Goal: Check status: Check status

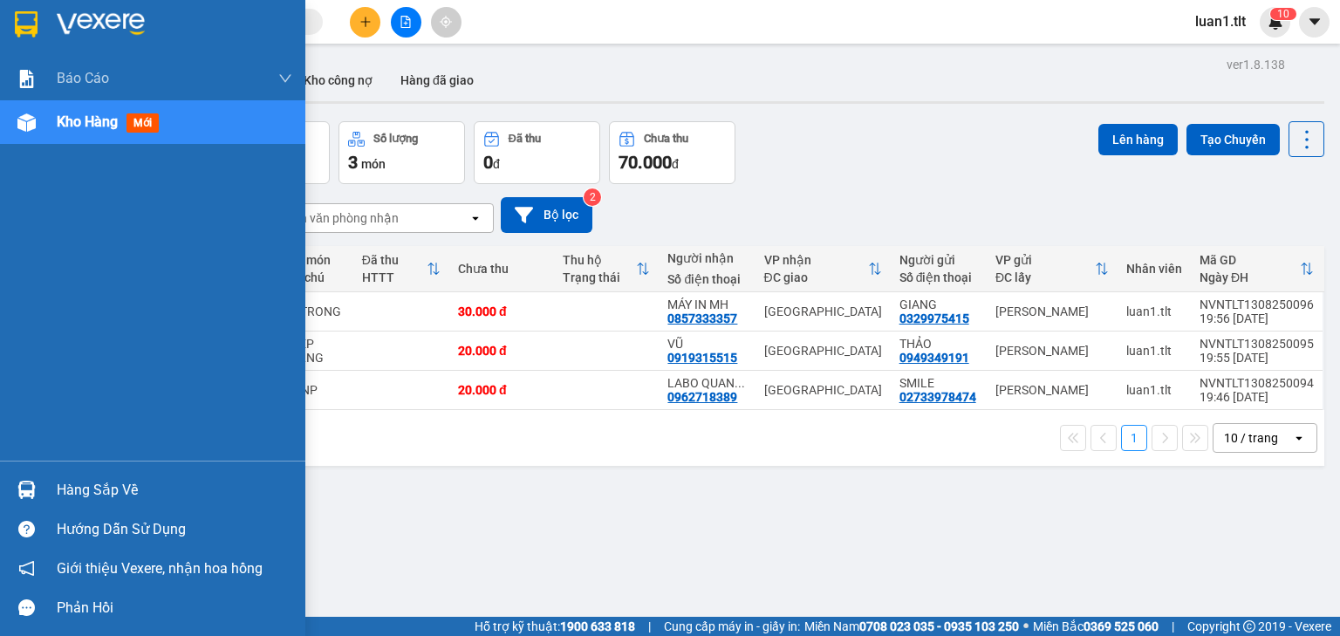
click at [22, 24] on img at bounding box center [26, 24] width 23 height 26
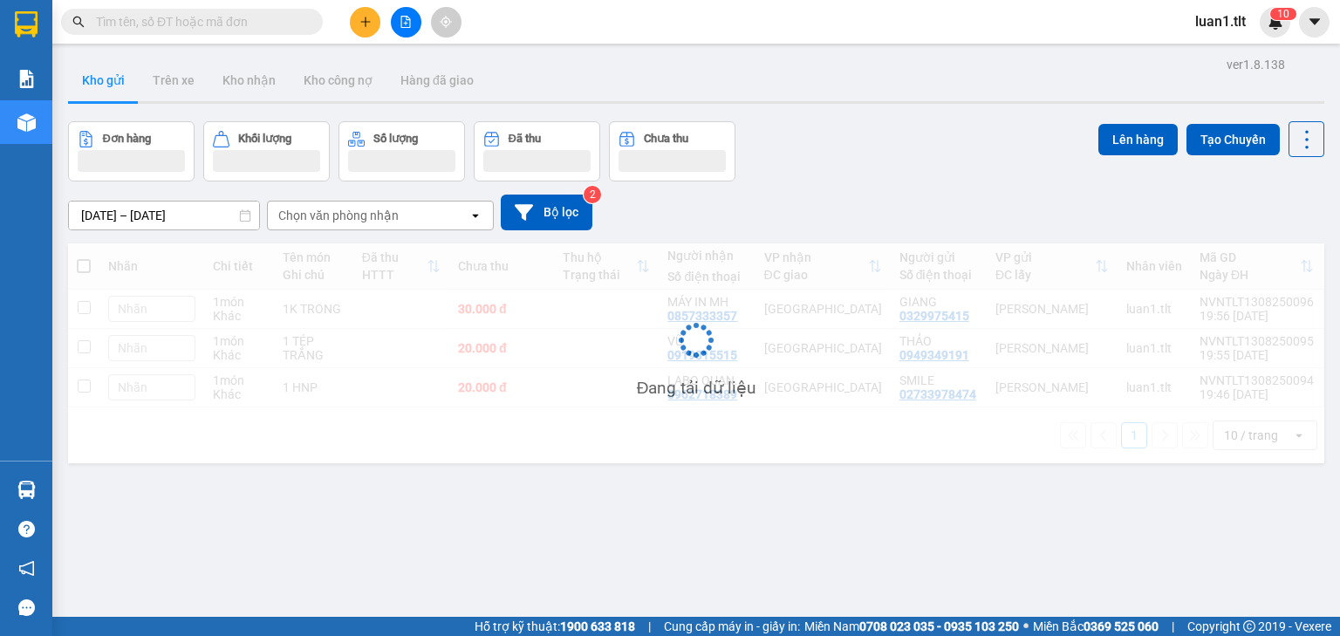
click at [814, 207] on div "12/08/2025 – 14/08/2025 Press the down arrow key to interact with the calendar …" at bounding box center [696, 213] width 1257 height 36
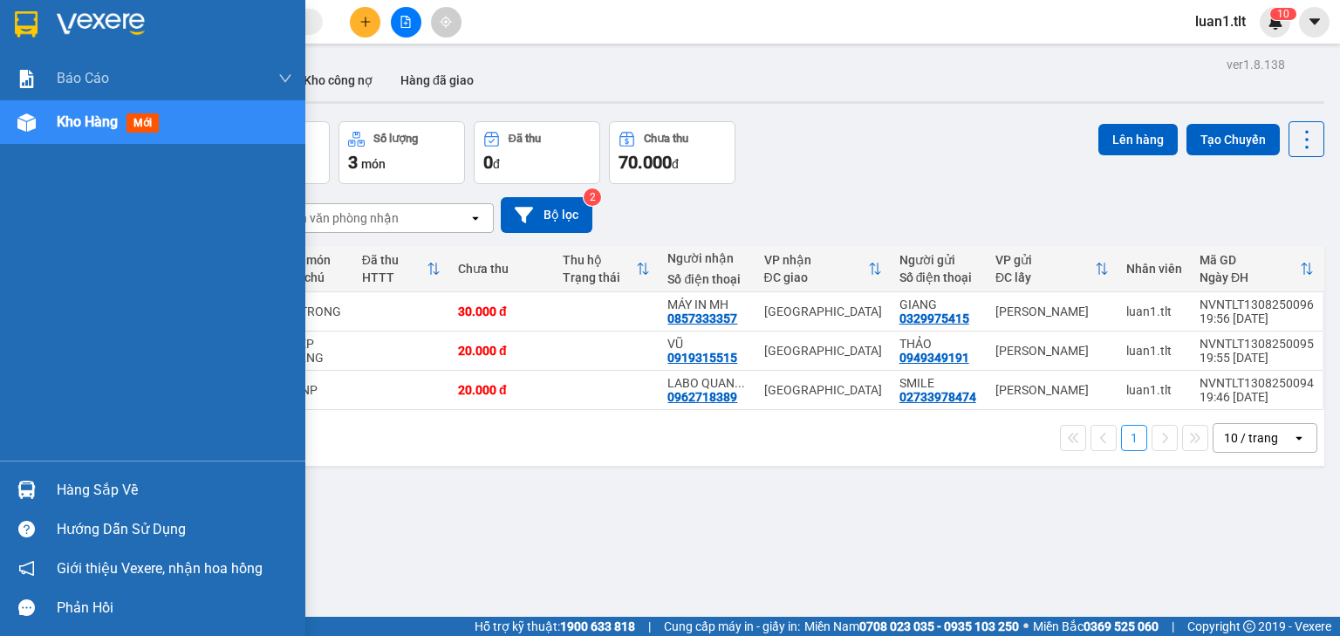
click at [87, 494] on div "Hàng sắp về" at bounding box center [175, 490] width 236 height 26
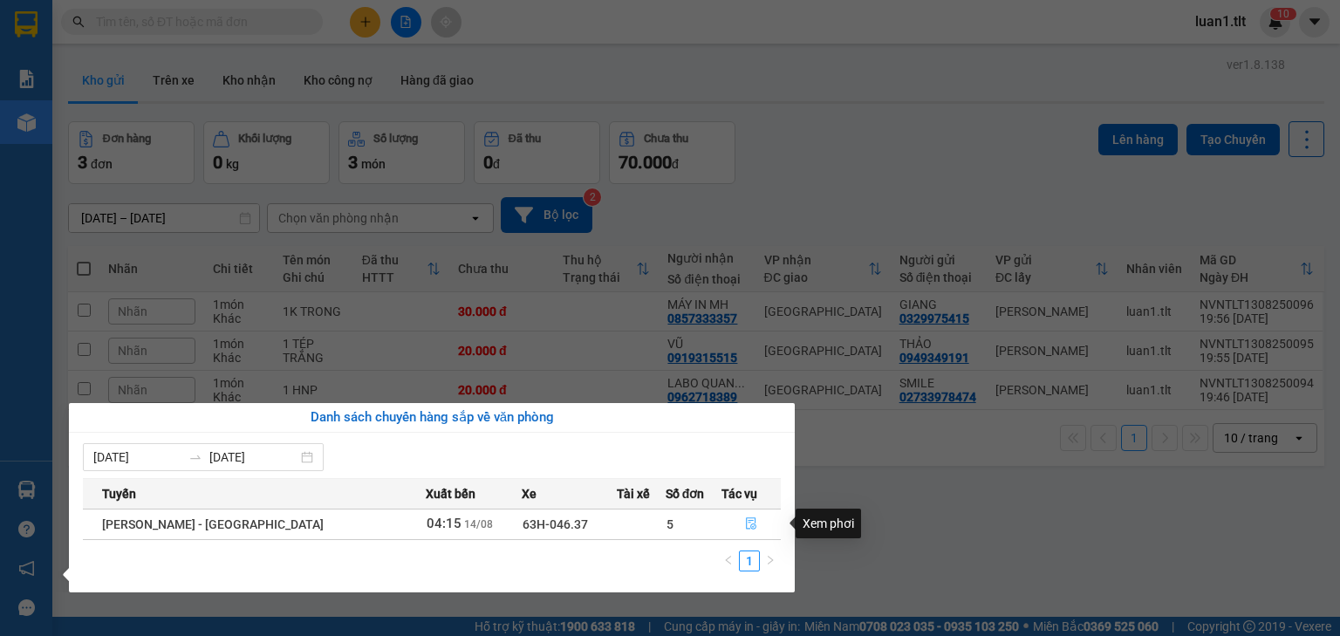
click at [757, 519] on button "button" at bounding box center [752, 524] width 58 height 28
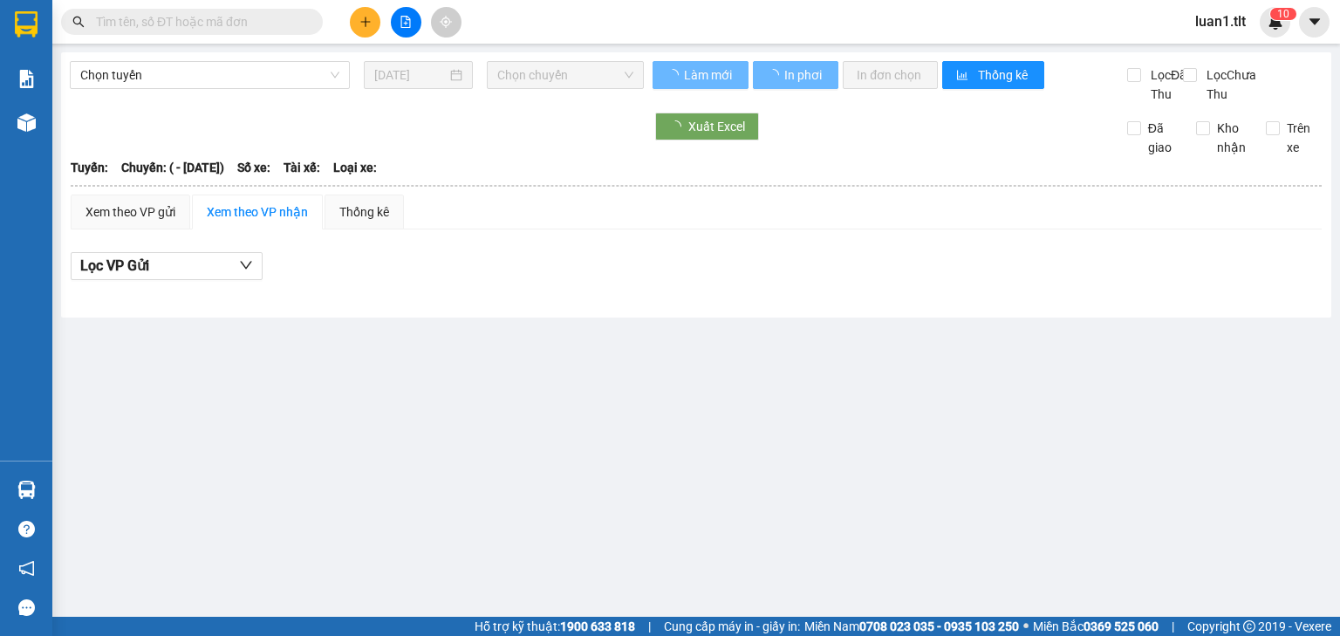
type input "14/08/2025"
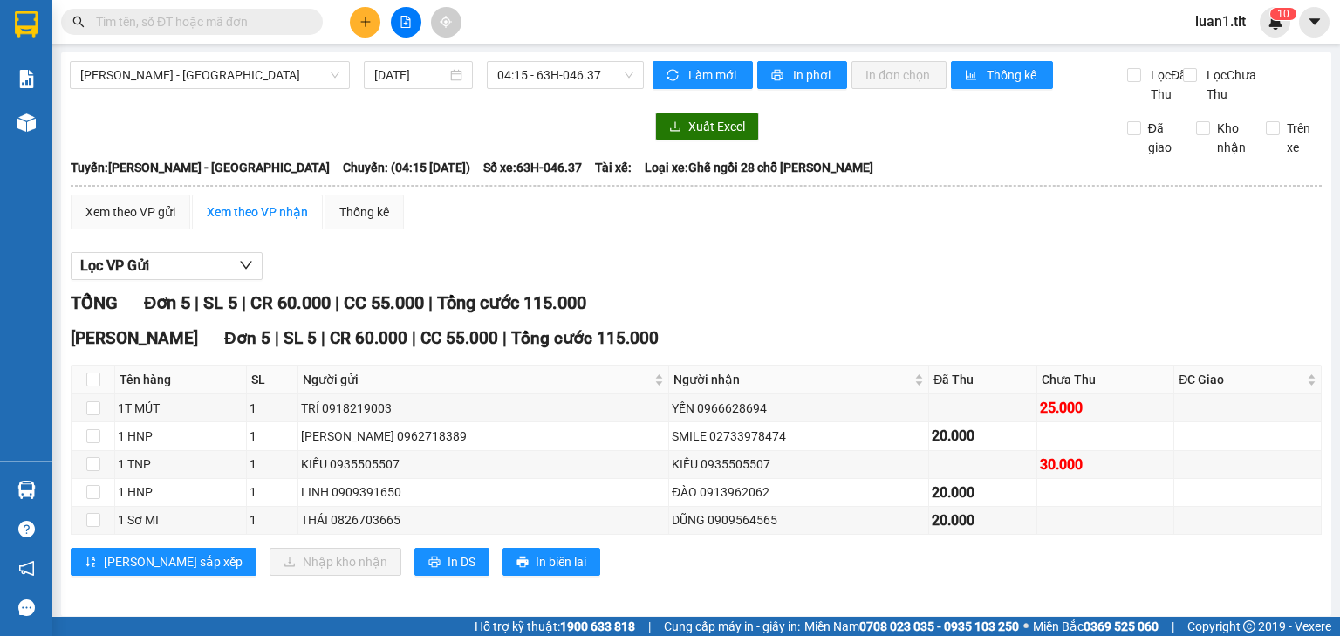
click at [854, 281] on div "Lọc VP Gửi" at bounding box center [696, 266] width 1251 height 29
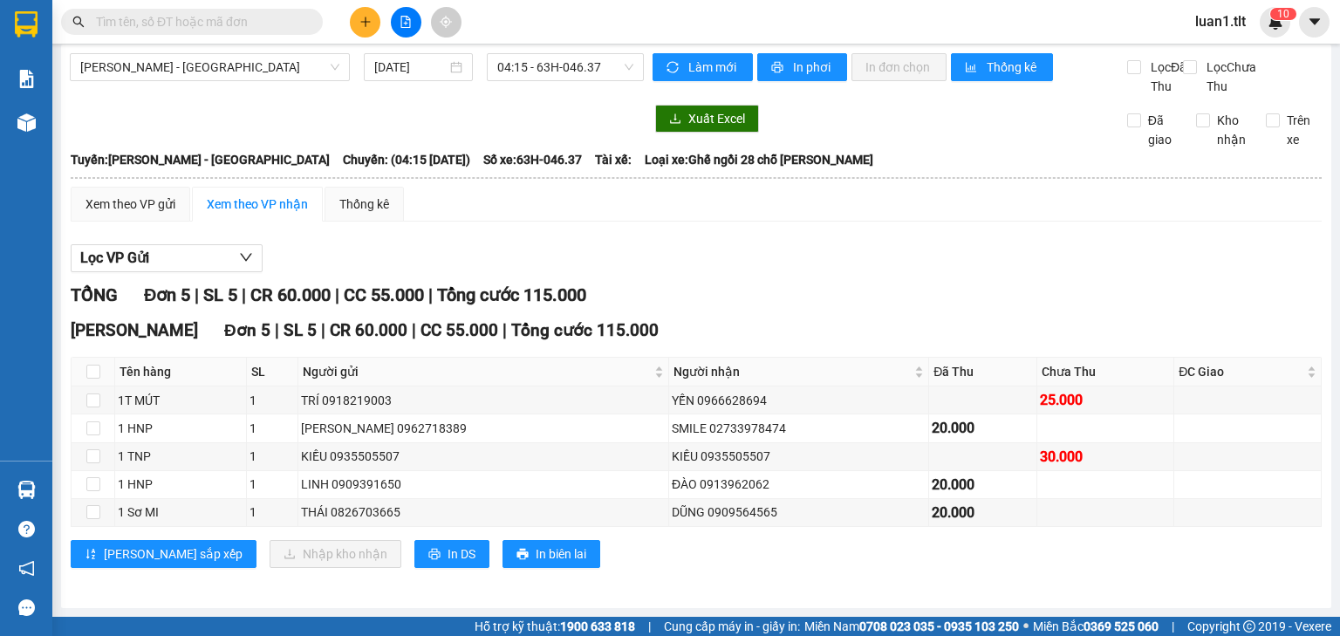
click at [869, 284] on div "TỔNG Đơn 5 | SL 5 | CR 60.000 | CC 55.000 | Tổng cước 115.000" at bounding box center [696, 295] width 1251 height 27
click at [991, 230] on div "Xem theo VP gửi Xem theo VP nhận Thống kê Lọc VP Gửi TỔNG Đơn 5 | SL 5 | CR 60…" at bounding box center [696, 388] width 1251 height 403
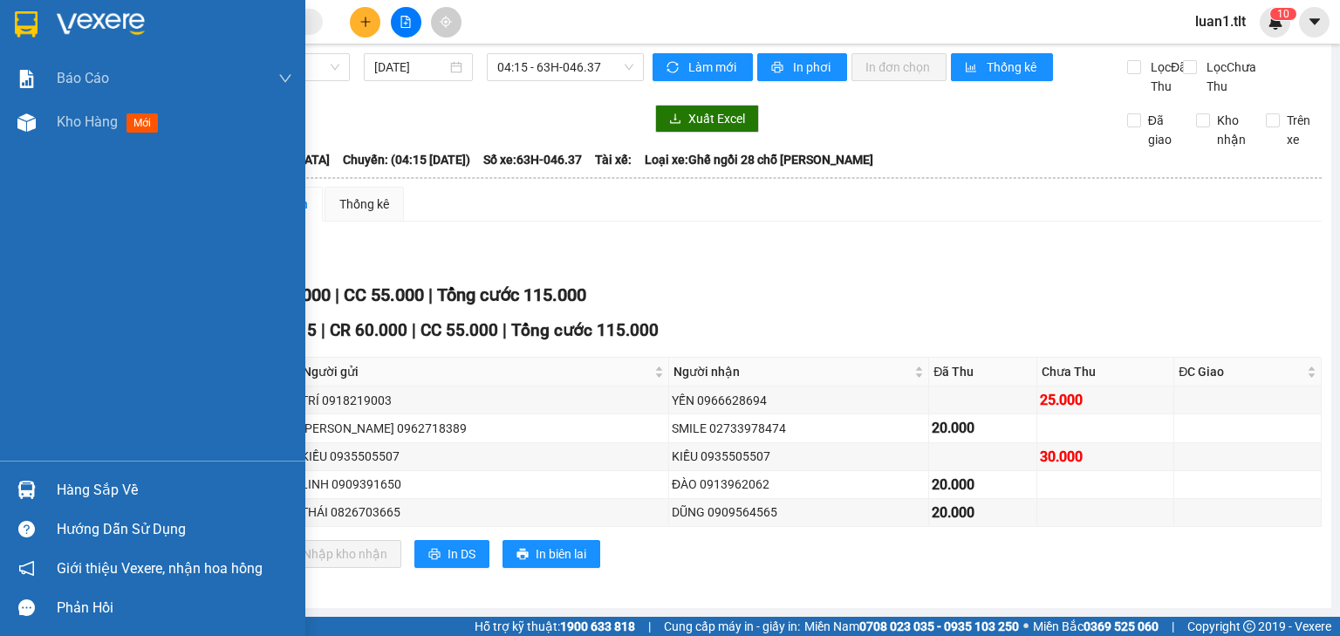
click at [87, 493] on div "Hàng sắp về" at bounding box center [175, 490] width 236 height 26
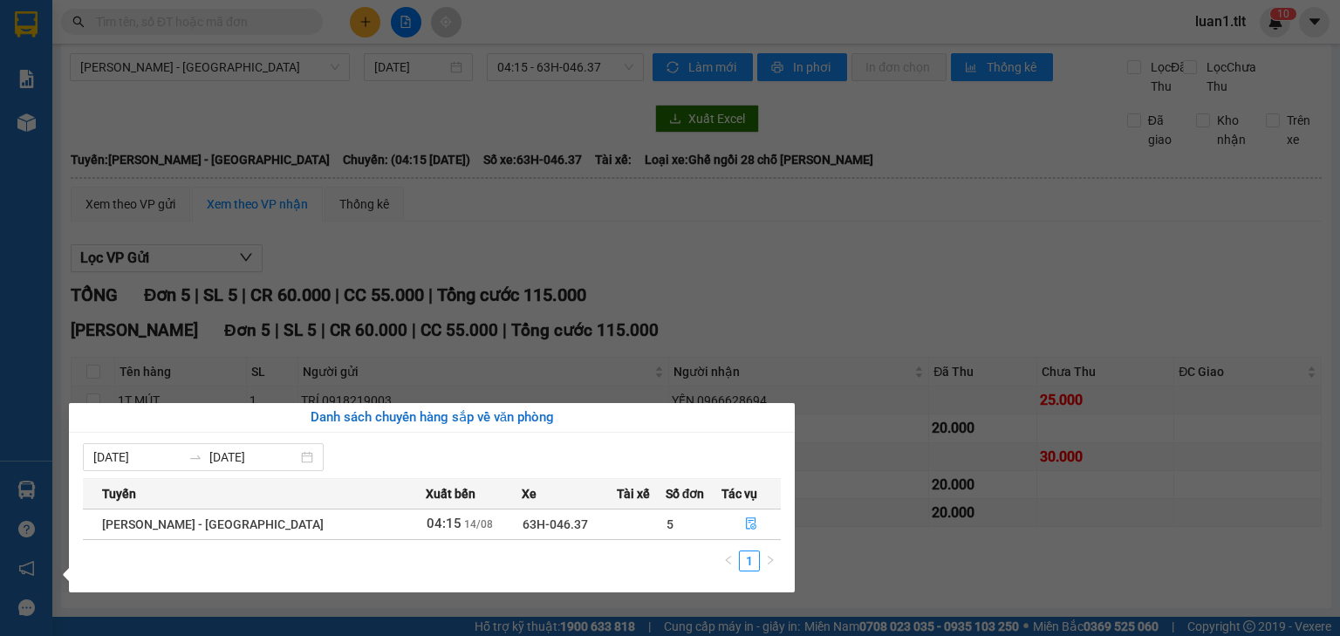
click at [408, 282] on section "Kết quả tìm kiếm ( 0 ) Bộ lọc Ngày tạo đơn gần nhất No Data luan1.tlt 1 0 Báo c…" at bounding box center [670, 318] width 1340 height 636
